Goal: Task Accomplishment & Management: Manage account settings

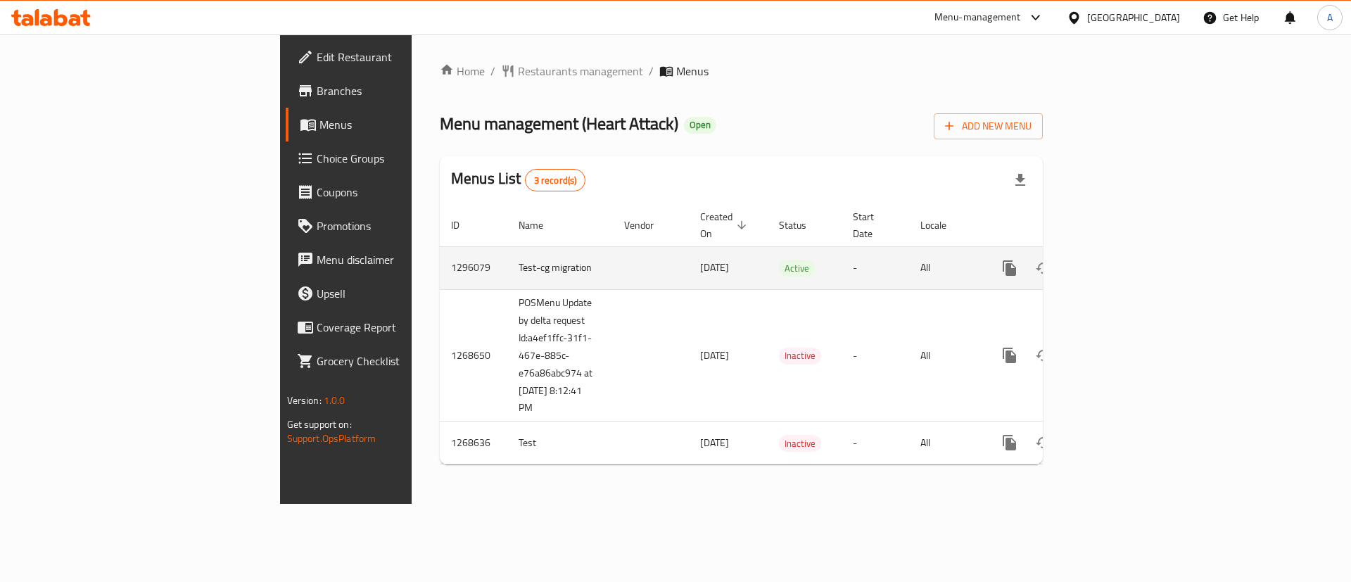
click at [1119, 260] on icon "enhanced table" at bounding box center [1110, 268] width 17 height 17
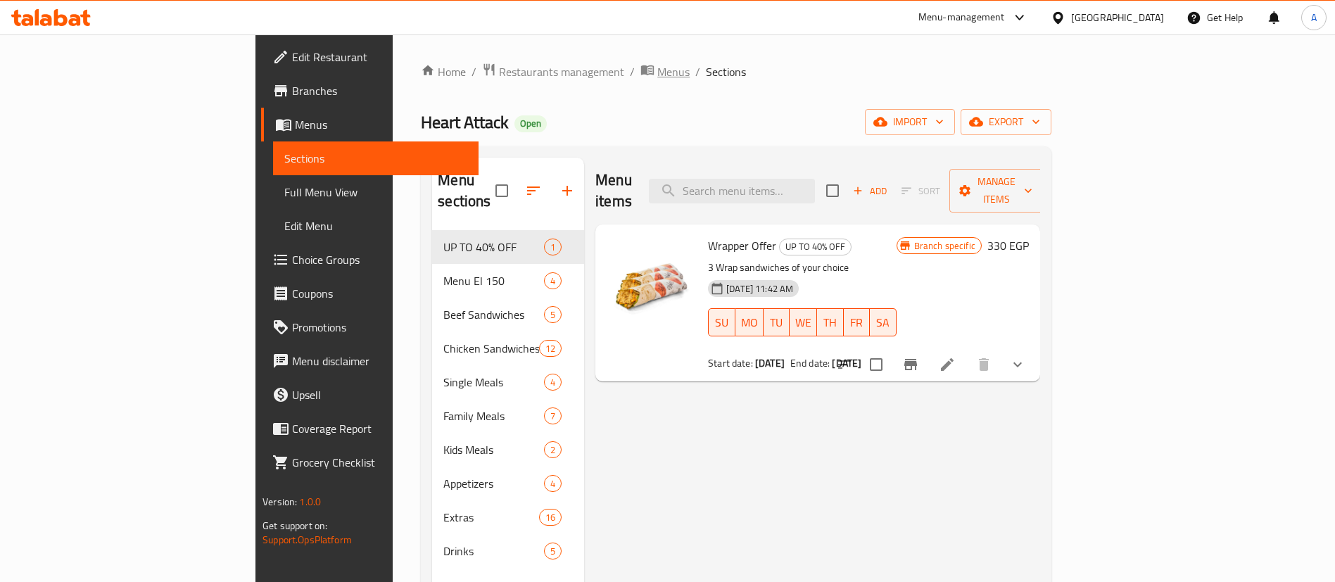
click at [657, 68] on span "Menus" at bounding box center [673, 71] width 32 height 17
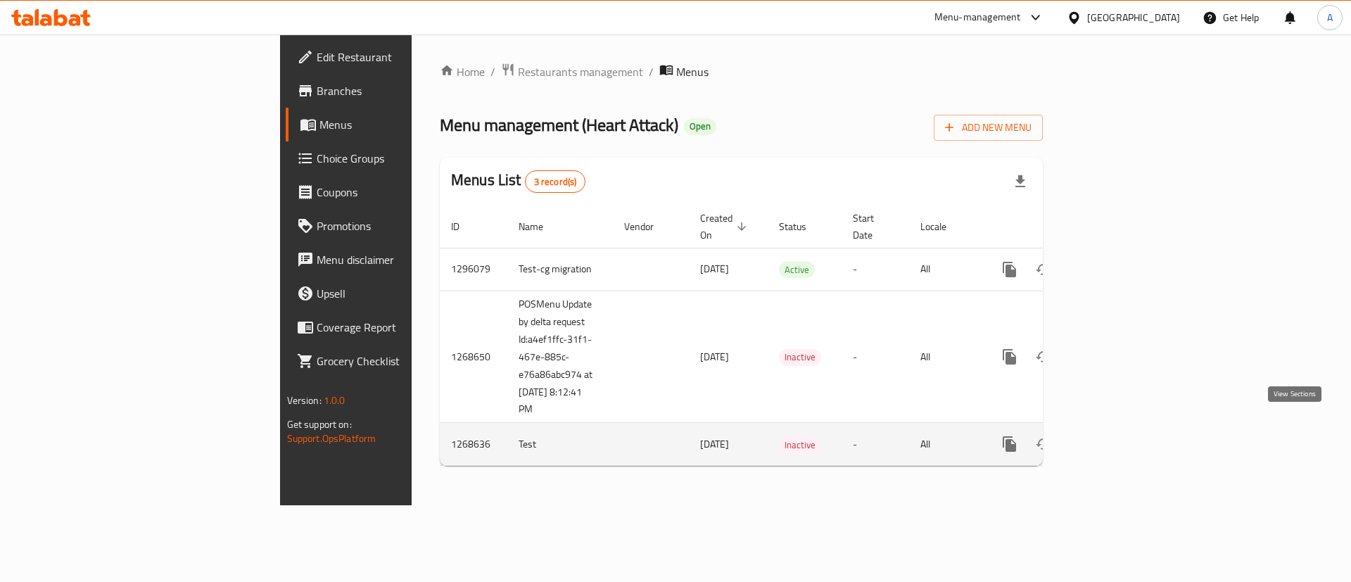
click at [1128, 427] on link "enhanced table" at bounding box center [1111, 444] width 34 height 34
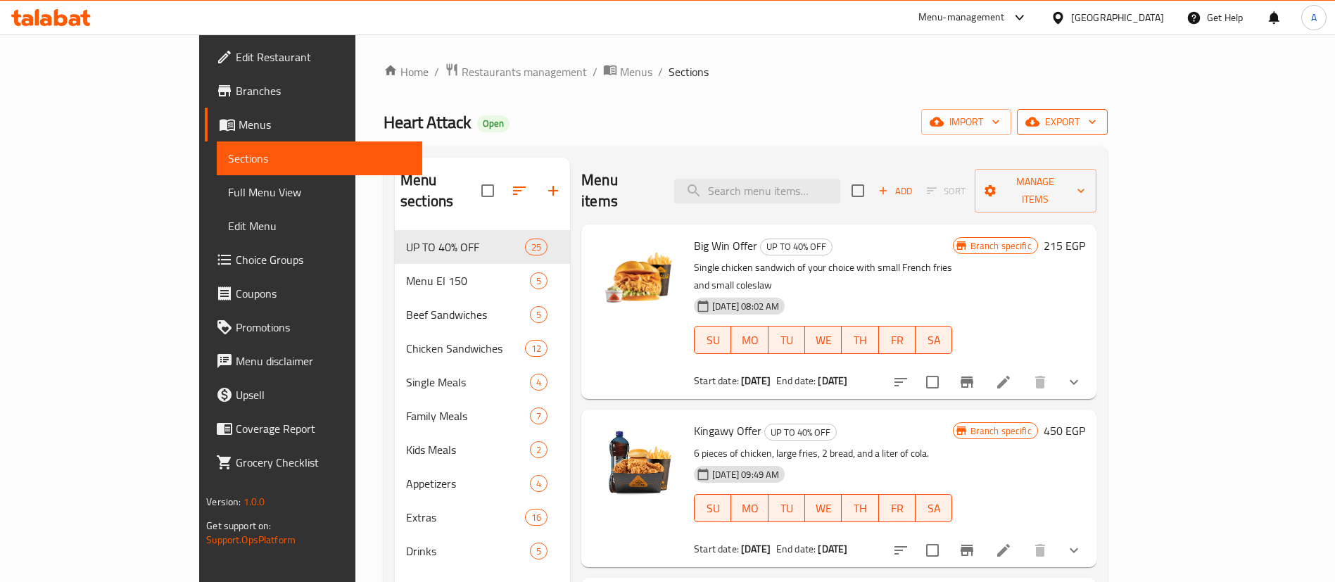
click at [1096, 128] on span "export" at bounding box center [1062, 122] width 68 height 18
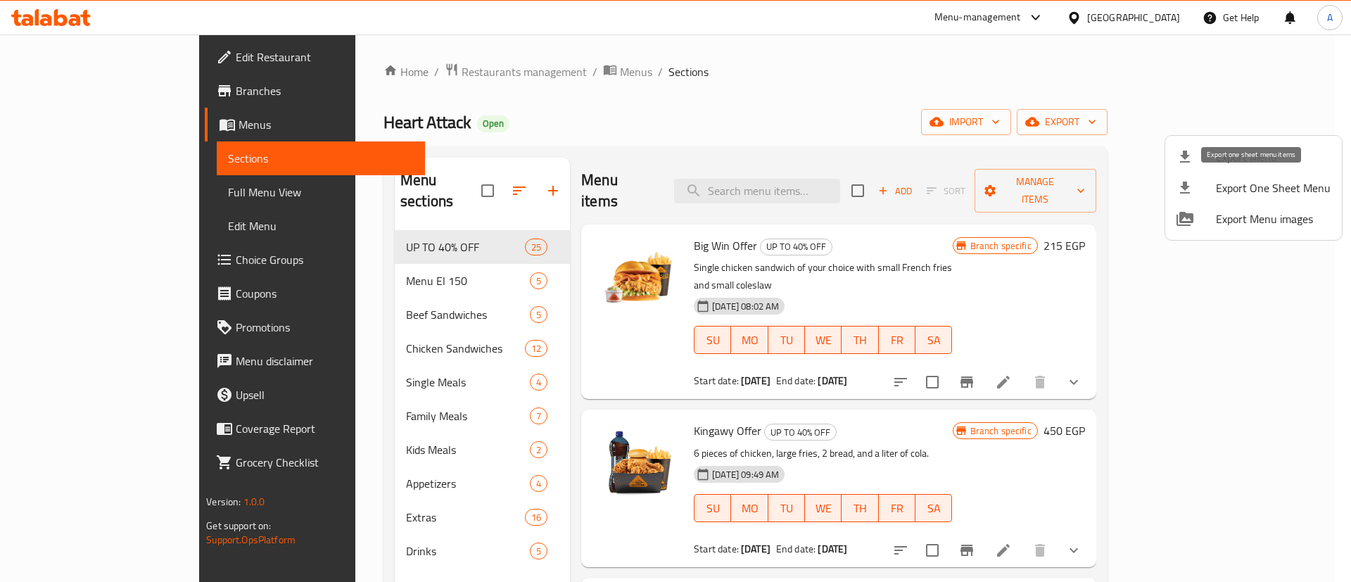
click at [1247, 189] on span "Export One Sheet Menu" at bounding box center [1273, 187] width 115 height 17
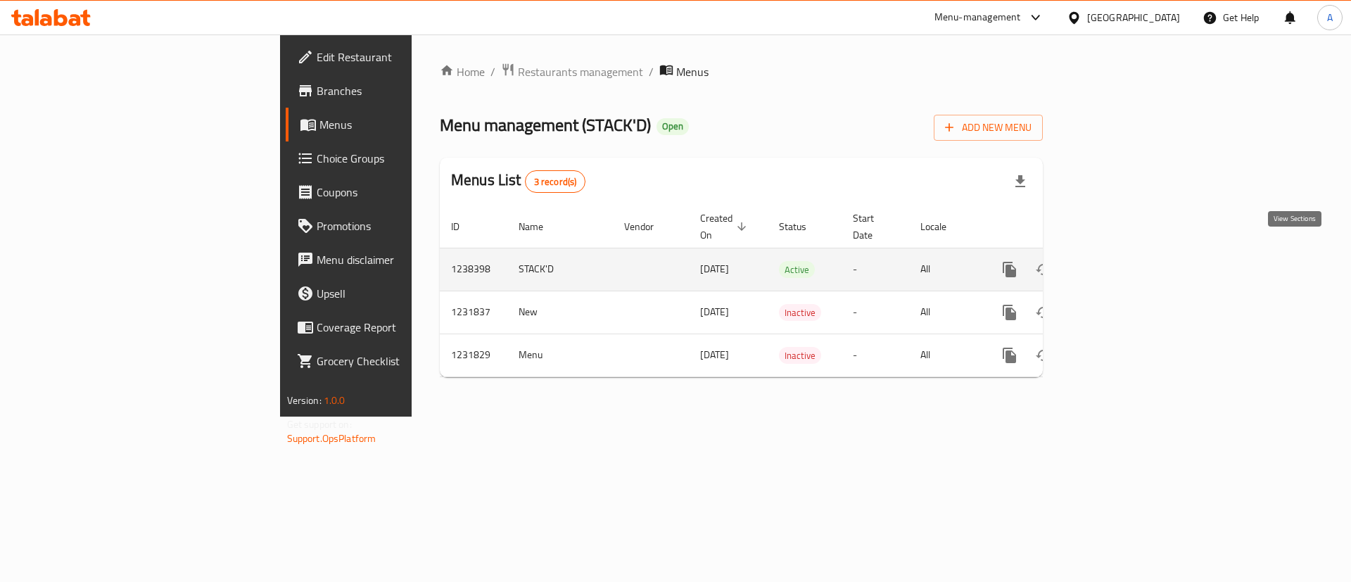
click at [1128, 253] on link "enhanced table" at bounding box center [1111, 270] width 34 height 34
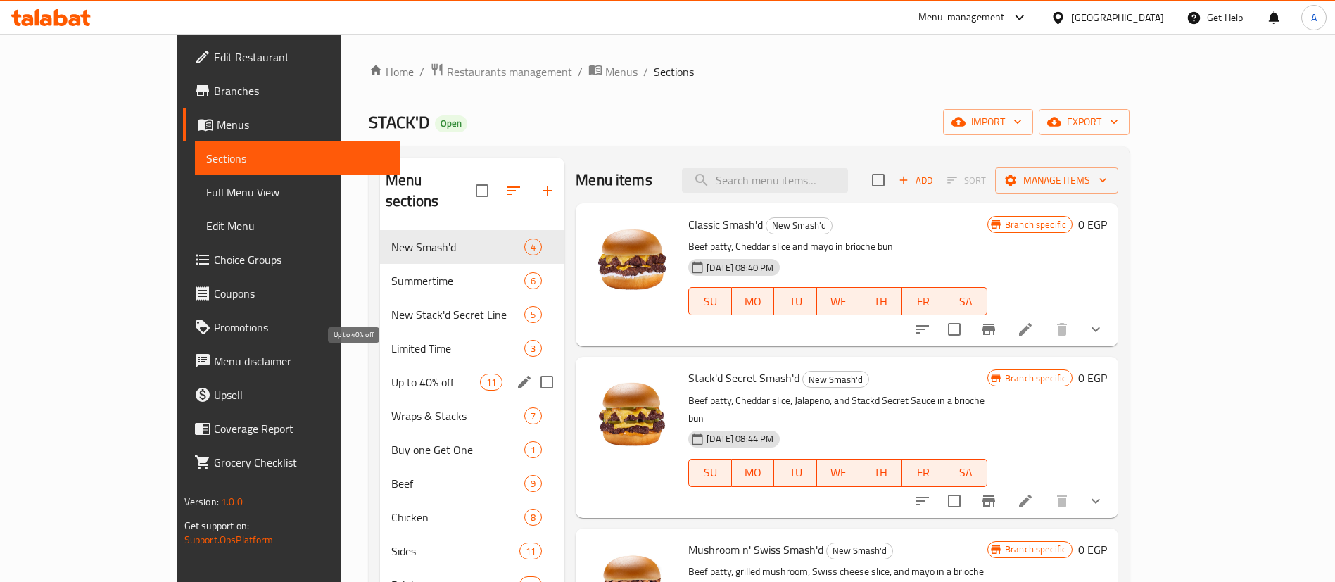
click at [391, 374] on span "Up to 40% off" at bounding box center [435, 382] width 89 height 17
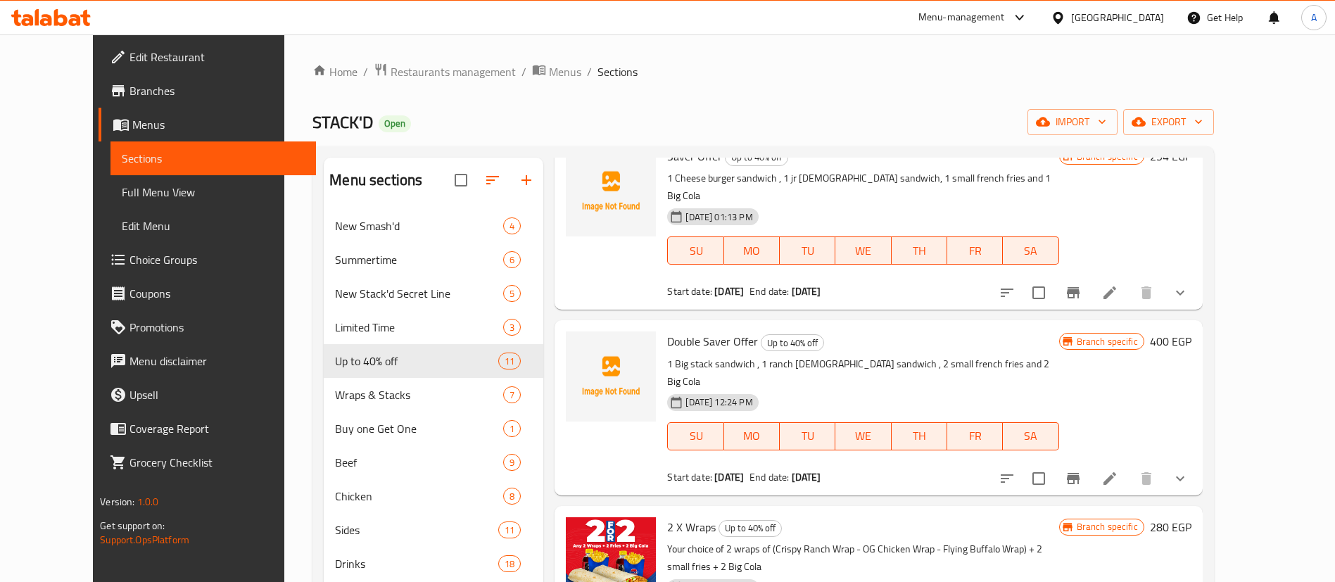
scroll to position [70, 0]
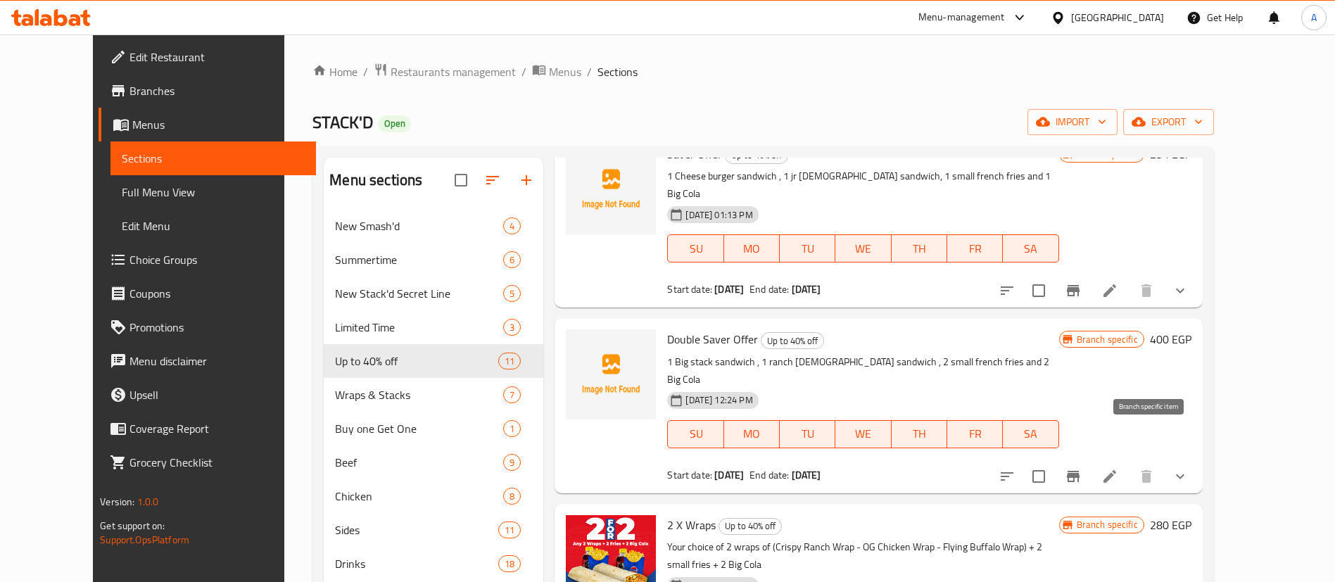
click at [1090, 459] on button "Branch-specific-item" at bounding box center [1073, 476] width 34 height 34
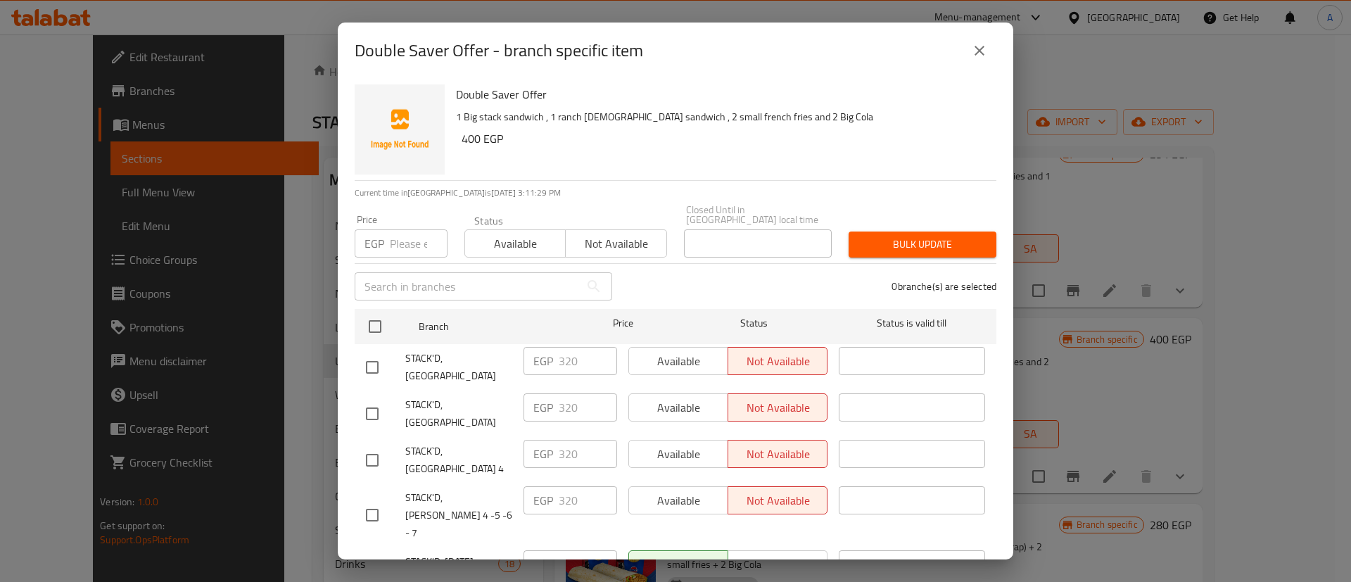
click at [363, 352] on input "checkbox" at bounding box center [372, 367] width 30 height 30
checkbox input "true"
click at [367, 399] on input "checkbox" at bounding box center [372, 414] width 30 height 30
checkbox input "true"
click at [367, 445] on input "checkbox" at bounding box center [372, 460] width 30 height 30
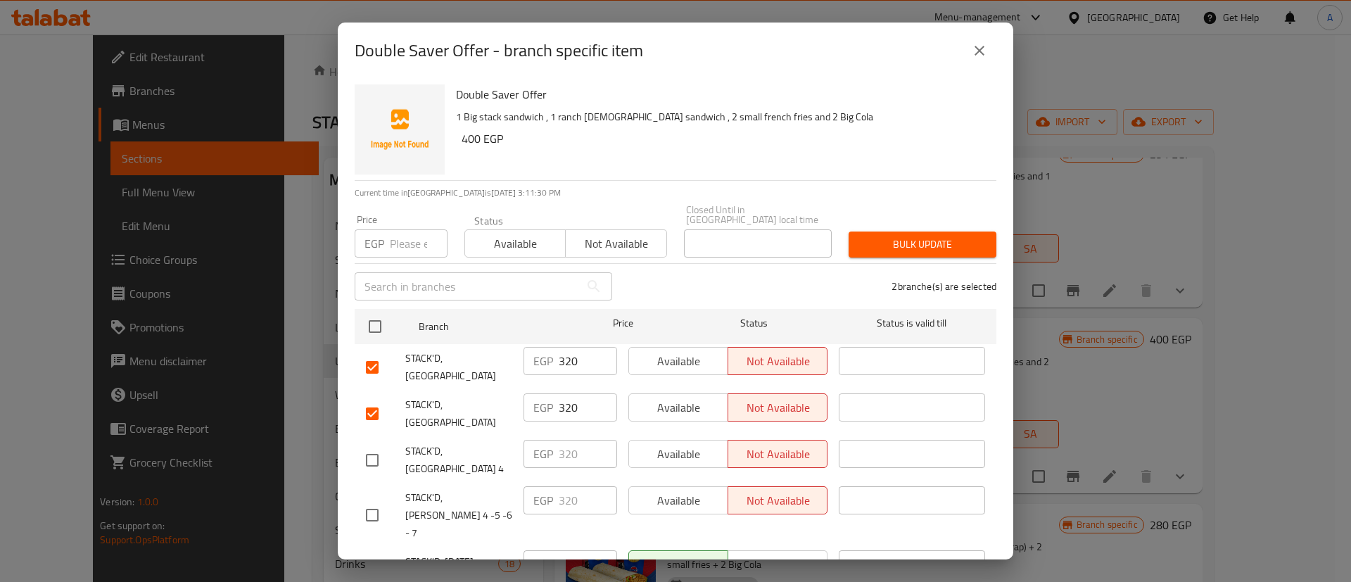
checkbox input "true"
click at [363, 500] on input "checkbox" at bounding box center [372, 515] width 30 height 30
checkbox input "true"
click at [507, 245] on button "Available" at bounding box center [514, 243] width 101 height 28
click at [917, 236] on span "Bulk update" at bounding box center [922, 245] width 125 height 18
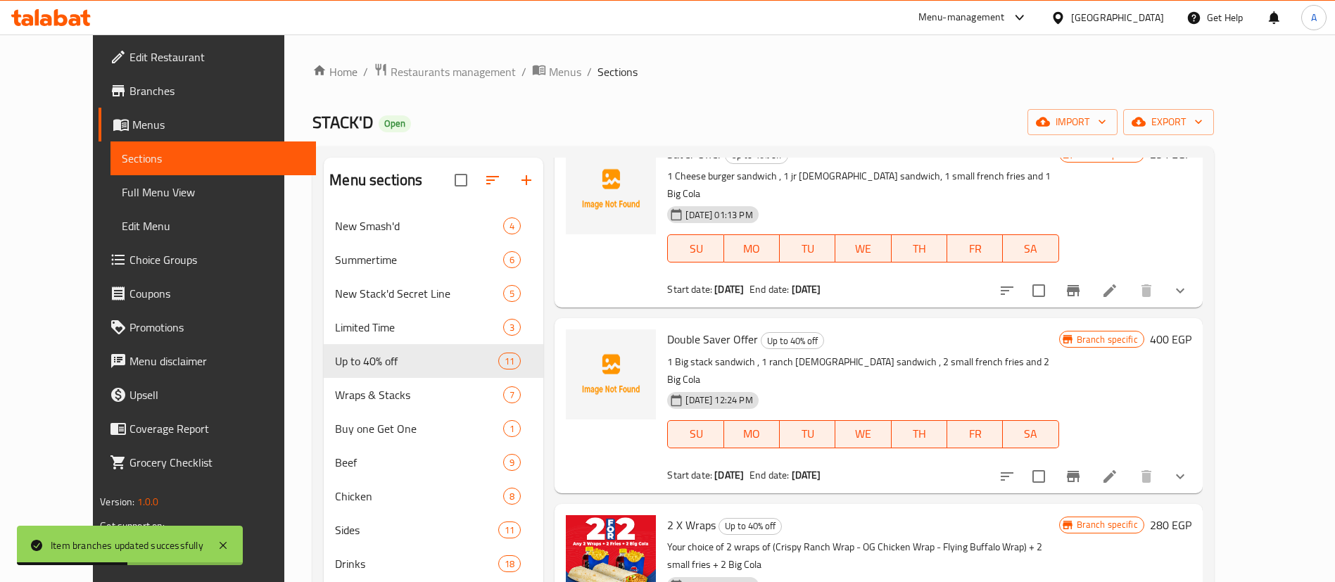
click at [1081, 468] on icon "Branch-specific-item" at bounding box center [1072, 476] width 17 height 17
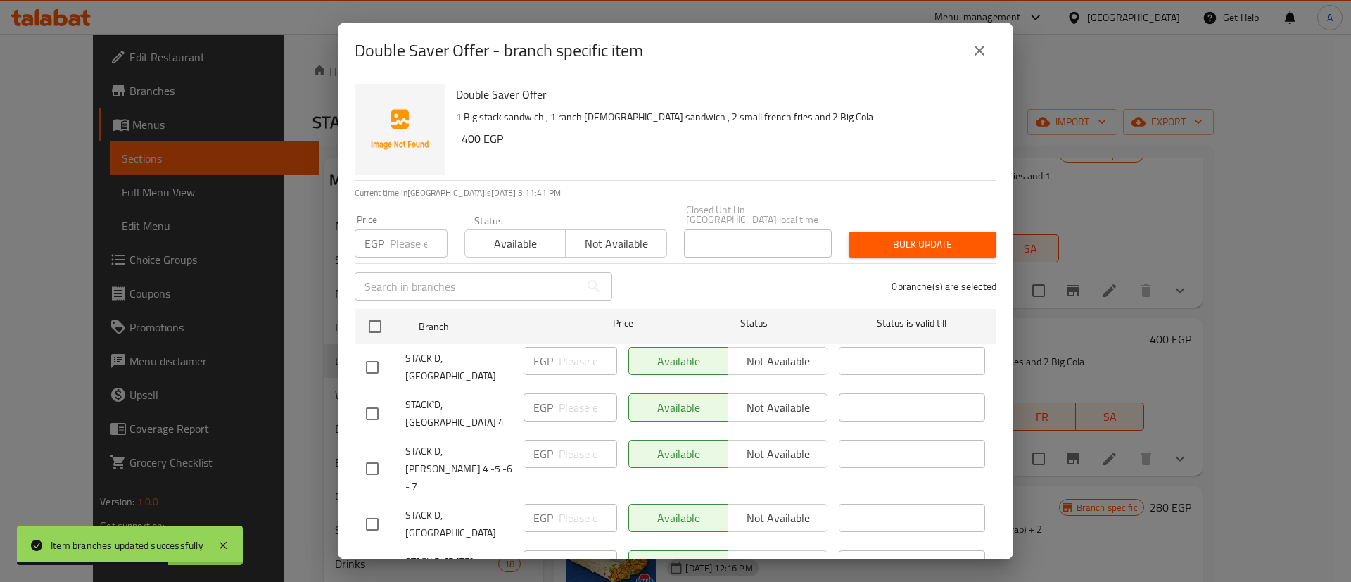
click at [982, 52] on icon "close" at bounding box center [979, 50] width 17 height 17
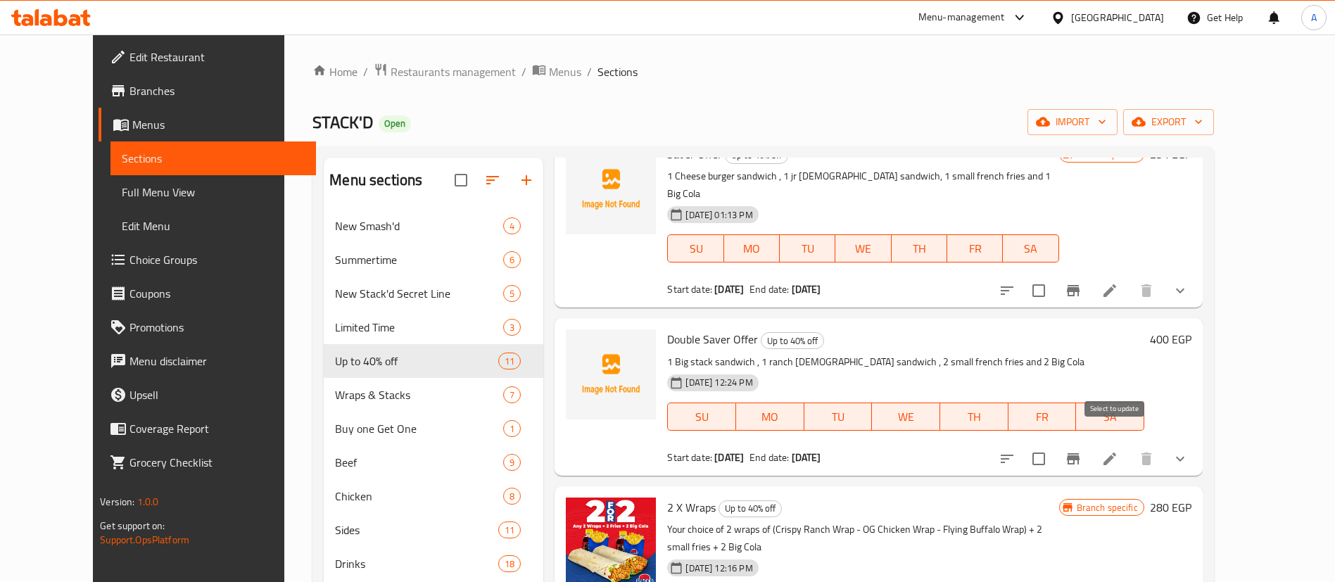
click at [1079, 453] on icon "Branch-specific-item" at bounding box center [1072, 458] width 13 height 11
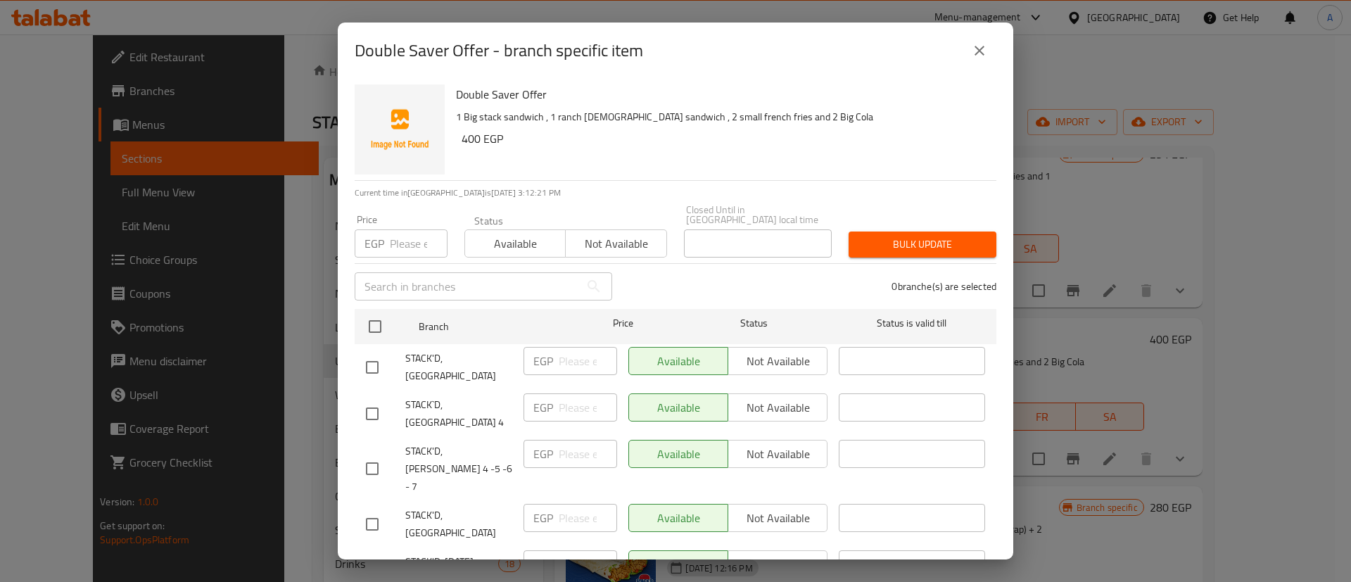
click at [249, 172] on div "Double Saver Offer - branch specific item Double Saver Offer 1 Big stack sandwi…" at bounding box center [675, 291] width 1351 height 582
click at [253, 409] on div "Double Saver Offer - branch specific item Double Saver Offer 1 Big stack sandwi…" at bounding box center [675, 291] width 1351 height 582
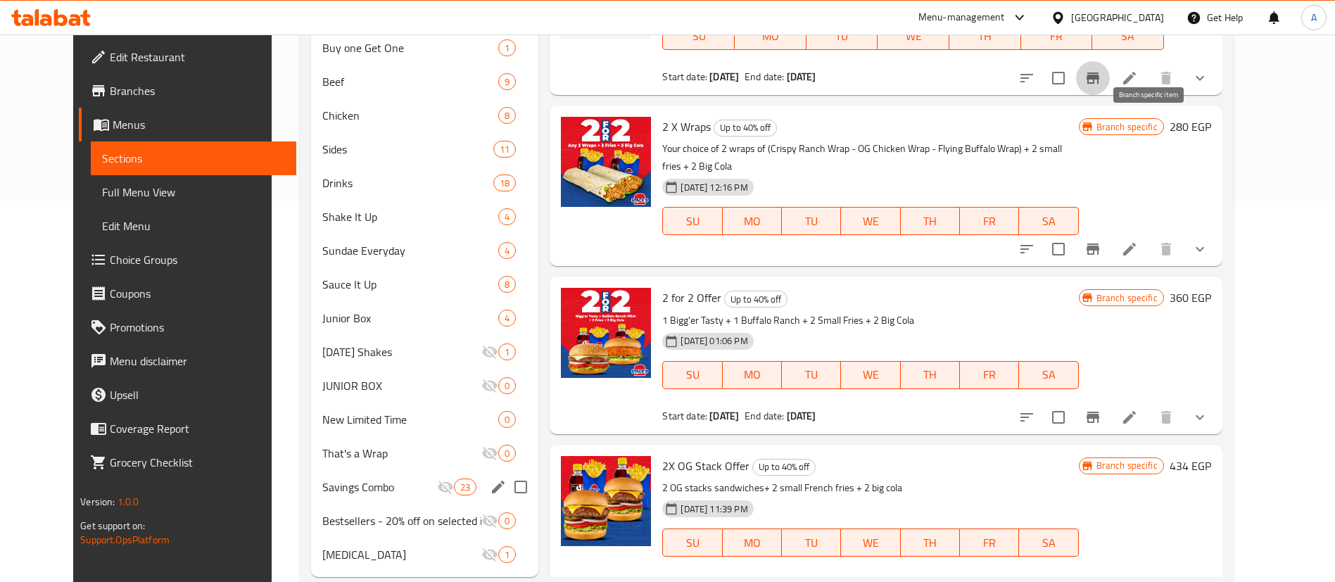
scroll to position [415, 0]
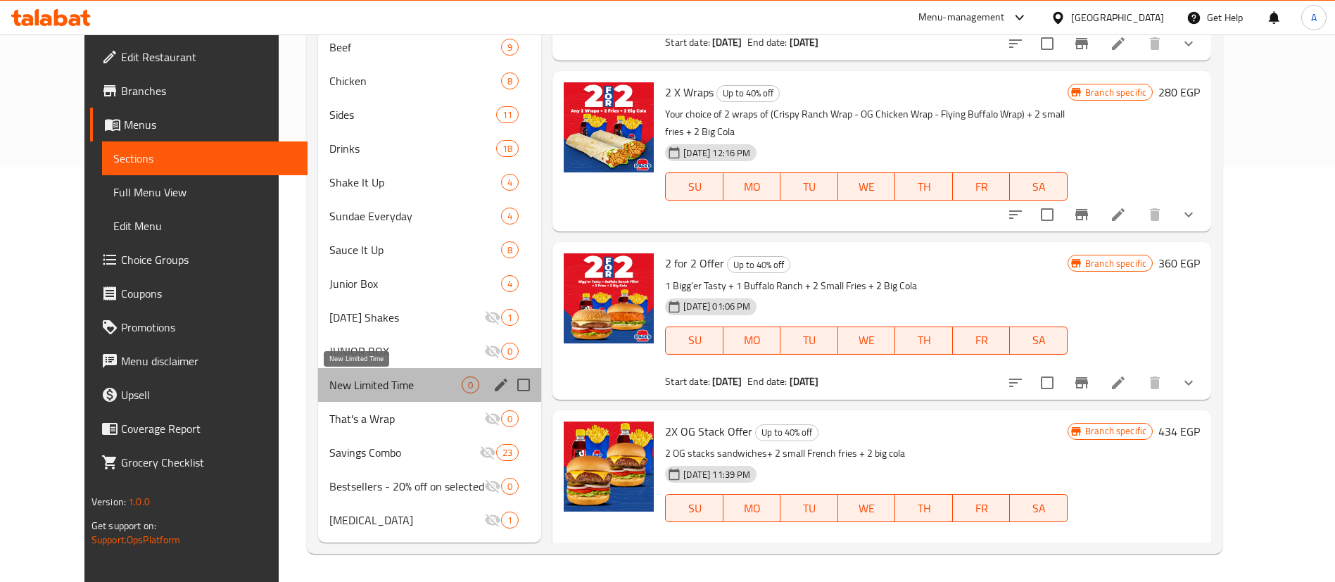
click at [348, 381] on span "New Limited Time" at bounding box center [395, 384] width 132 height 17
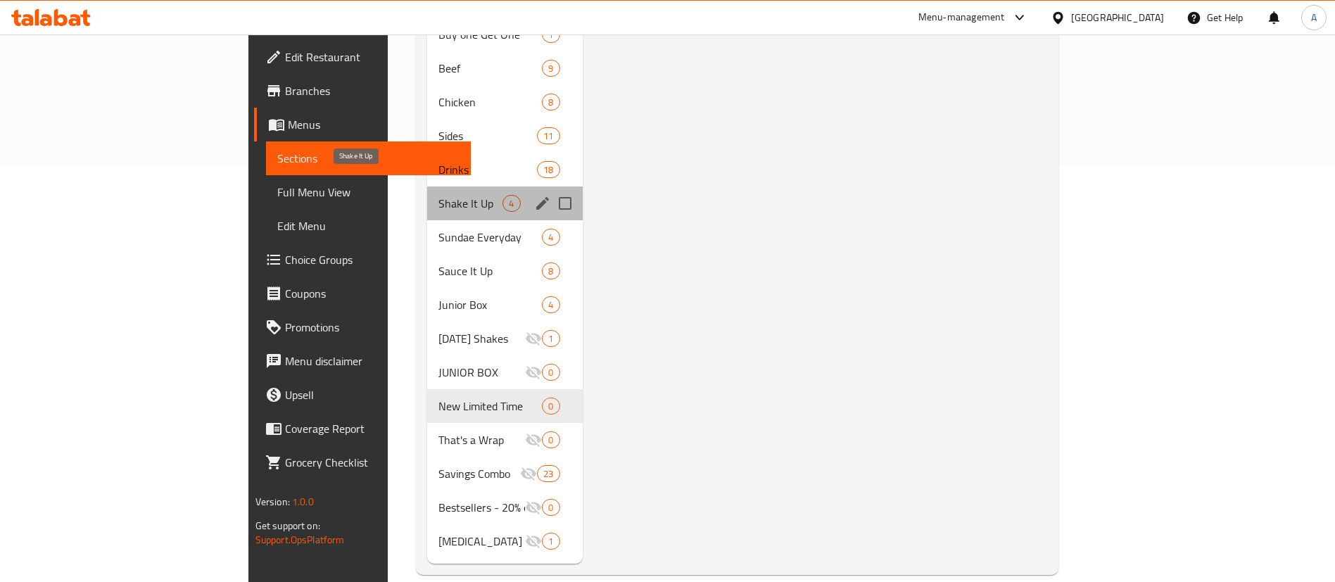
click at [438, 195] on span "Shake It Up" at bounding box center [470, 203] width 64 height 17
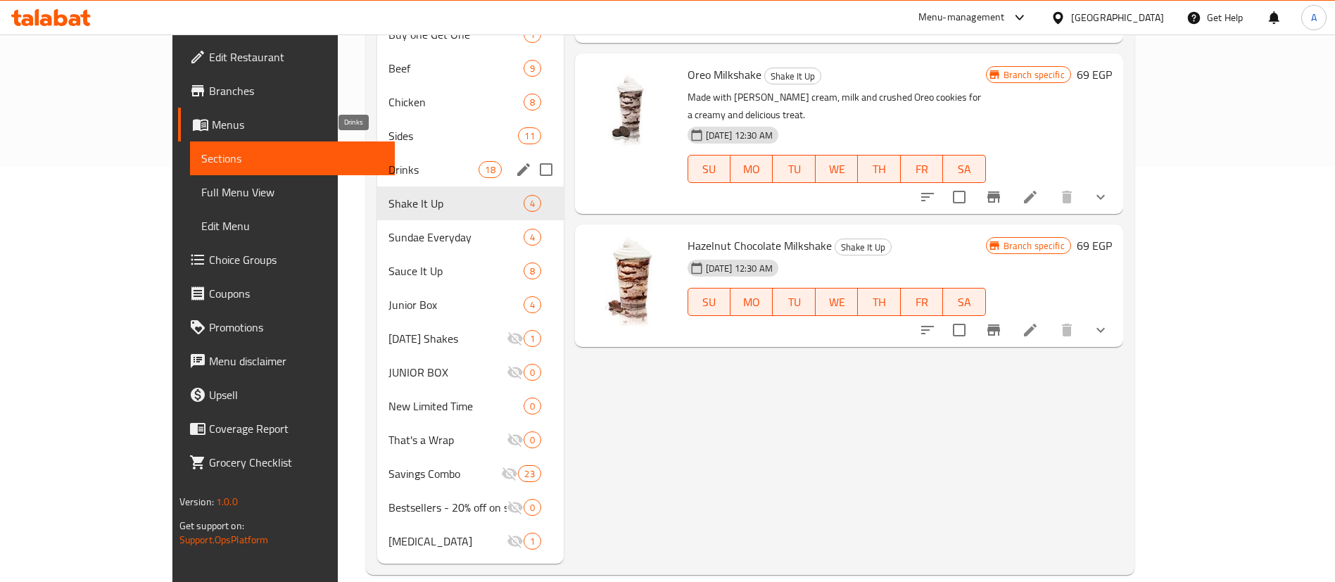
click at [388, 161] on span "Drinks" at bounding box center [433, 169] width 91 height 17
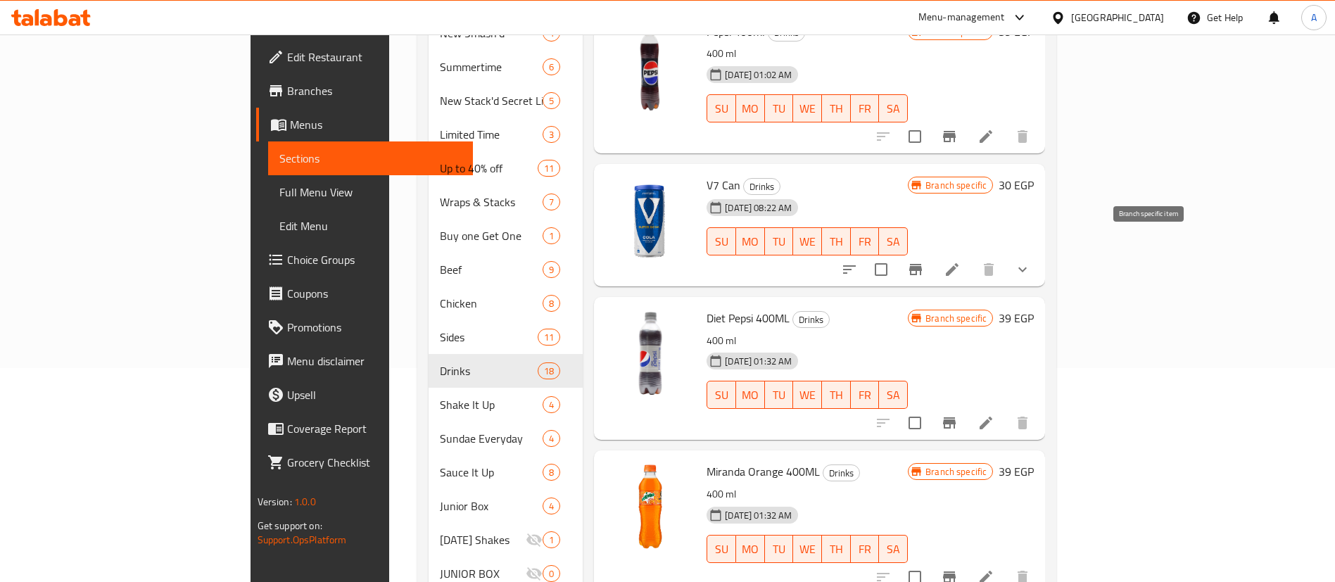
scroll to position [169, 0]
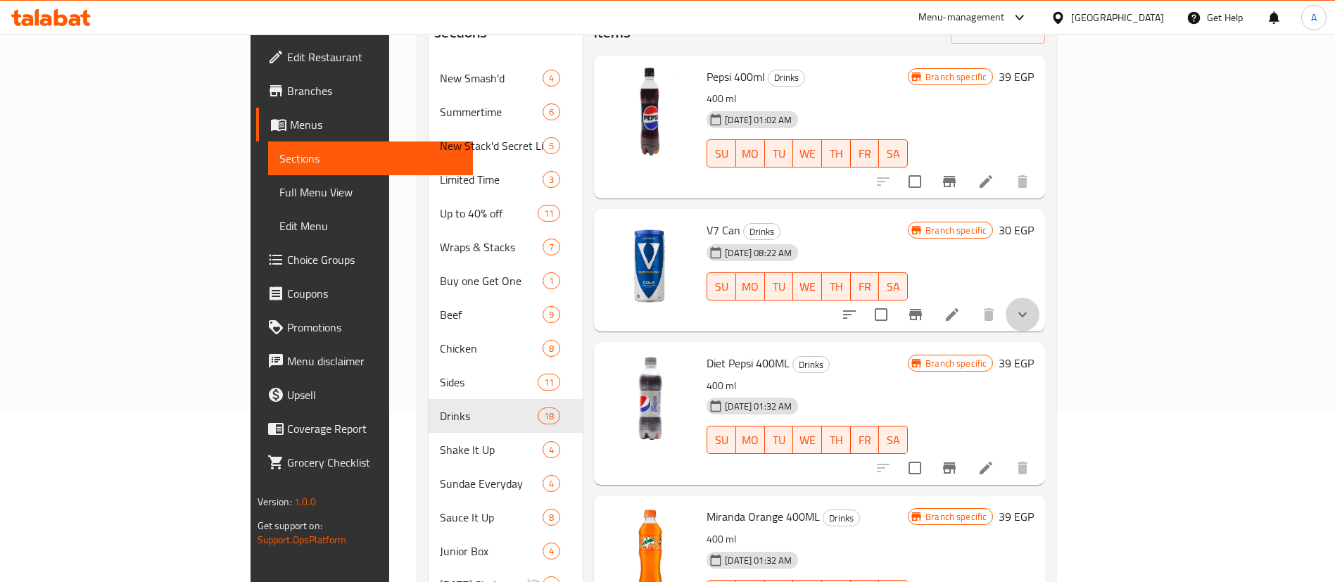
click at [1039, 298] on button "show more" at bounding box center [1022, 315] width 34 height 34
